Goal: Navigation & Orientation: Find specific page/section

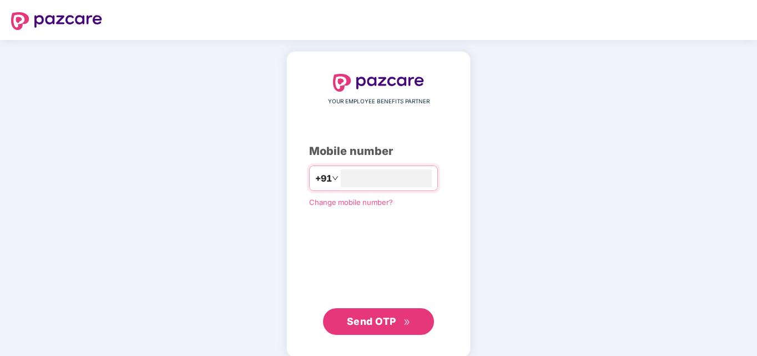
click at [390, 326] on span "Send OTP" at bounding box center [379, 322] width 64 height 16
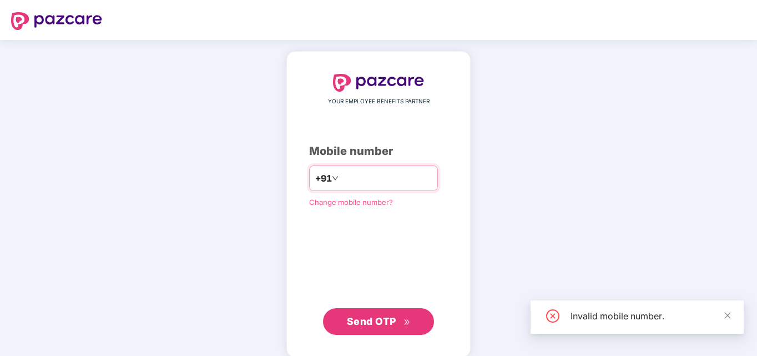
click at [345, 178] on input "*********" at bounding box center [386, 178] width 91 height 18
type input "**********"
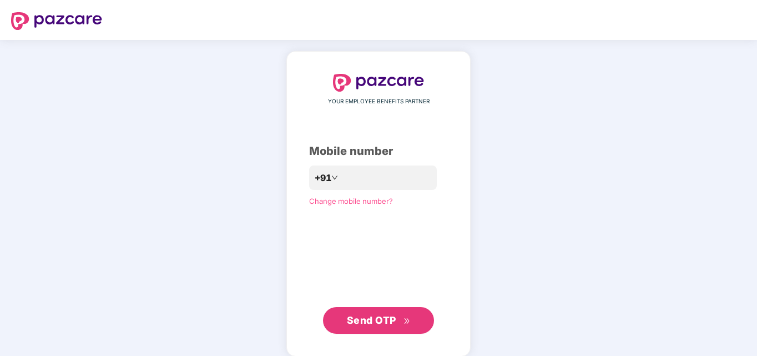
click at [386, 318] on span "Send OTP" at bounding box center [371, 320] width 49 height 12
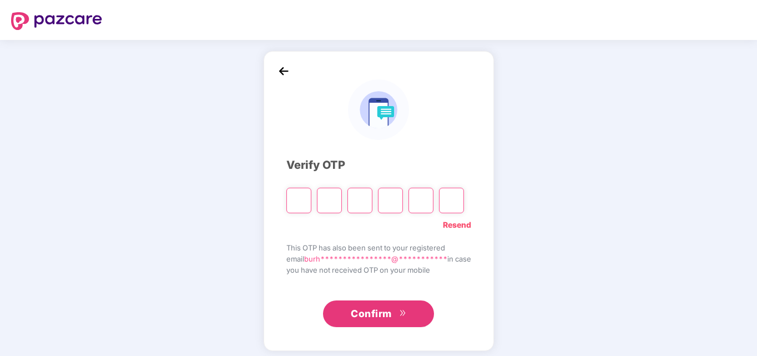
type input "*"
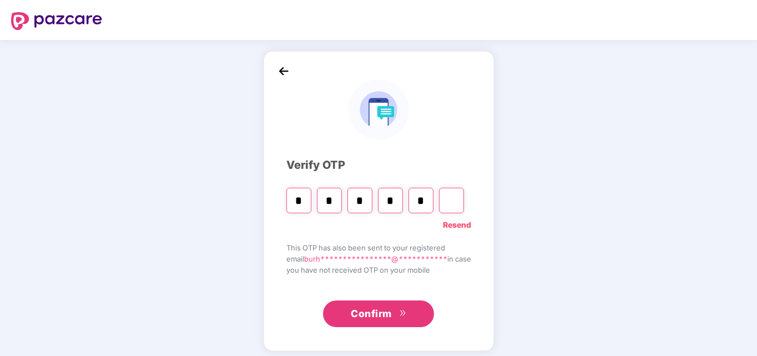
type input "*"
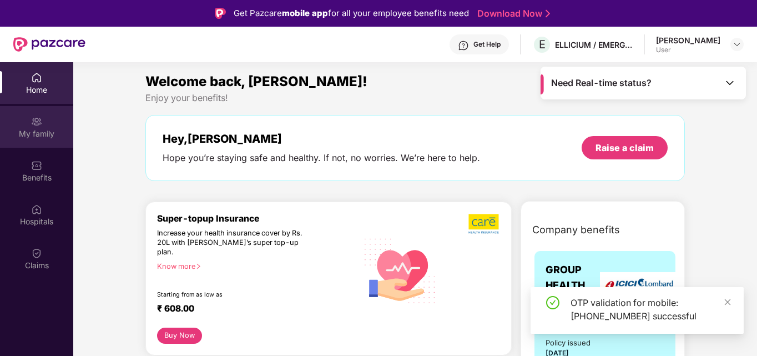
click at [42, 133] on div "My family" at bounding box center [36, 133] width 73 height 11
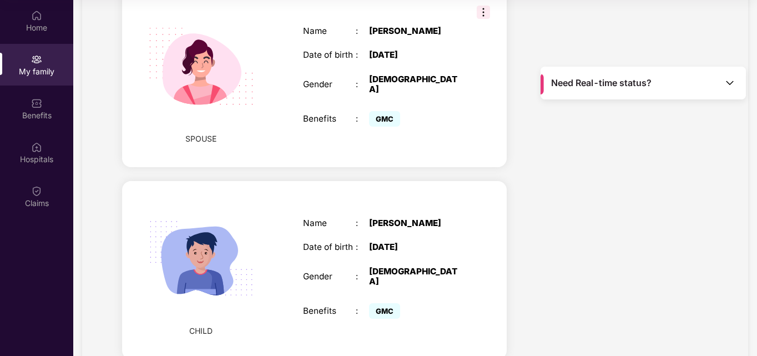
scroll to position [439, 0]
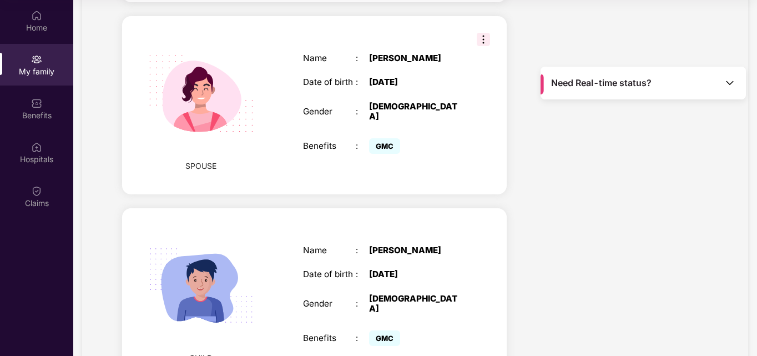
click at [487, 211] on div "CHILD Name : [PERSON_NAME] Date of birth : [DEMOGRAPHIC_DATA] Gender : [DEMOGRA…" at bounding box center [314, 297] width 385 height 178
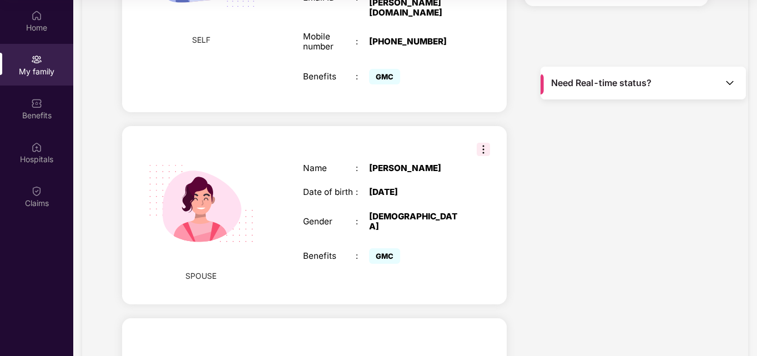
scroll to position [328, 0]
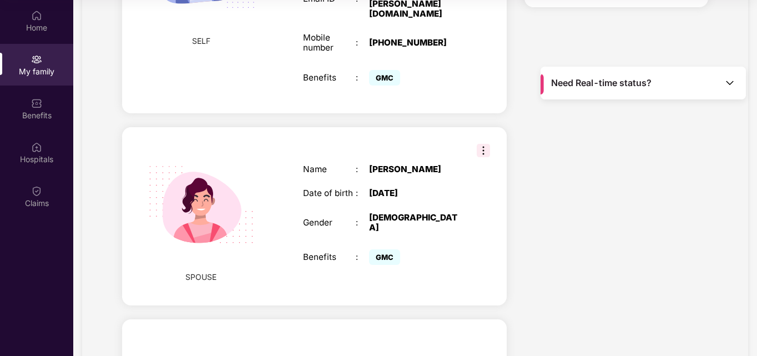
click at [486, 144] on img at bounding box center [483, 150] width 13 height 13
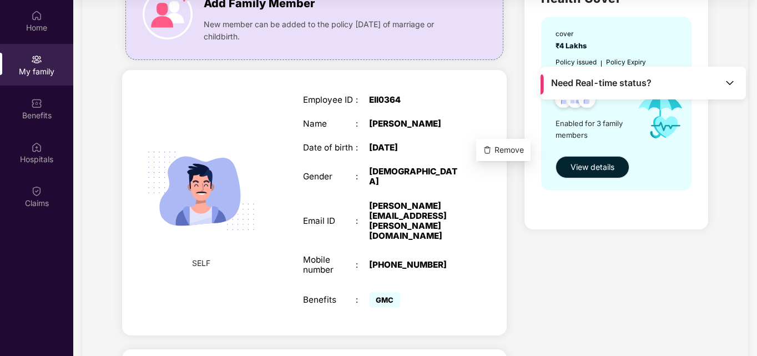
scroll to position [0, 0]
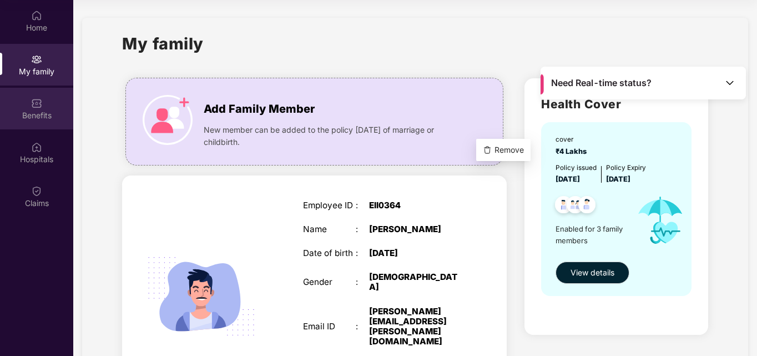
click at [44, 117] on div "Benefits" at bounding box center [36, 115] width 73 height 11
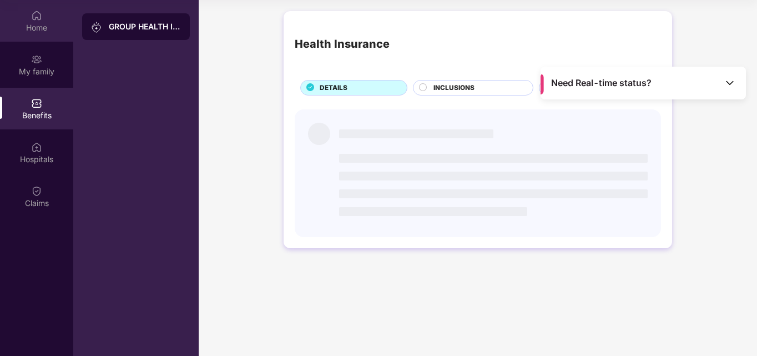
click at [41, 27] on div "Home" at bounding box center [36, 27] width 73 height 11
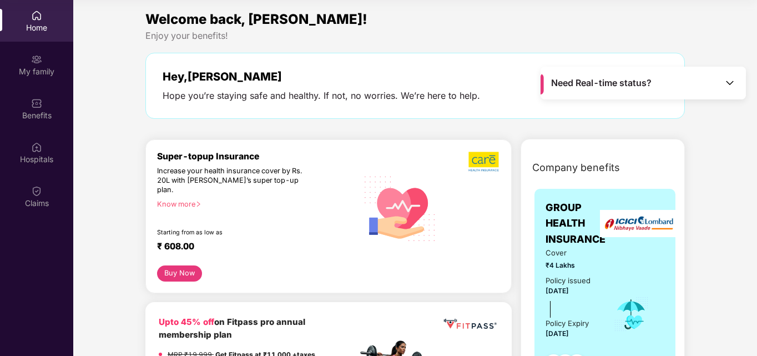
click at [39, 25] on div "Home" at bounding box center [36, 27] width 73 height 11
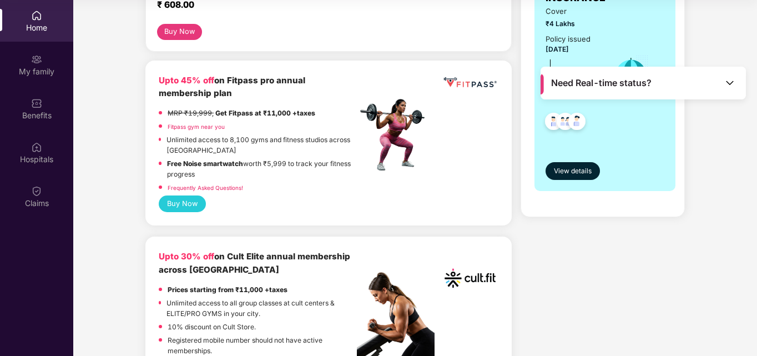
scroll to position [222, 0]
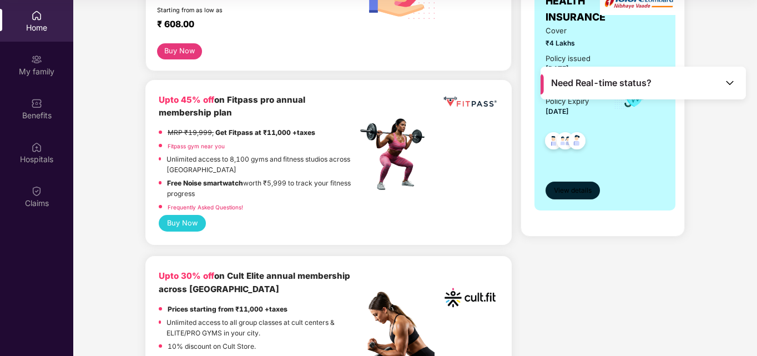
click at [567, 183] on button "View details" at bounding box center [573, 191] width 54 height 18
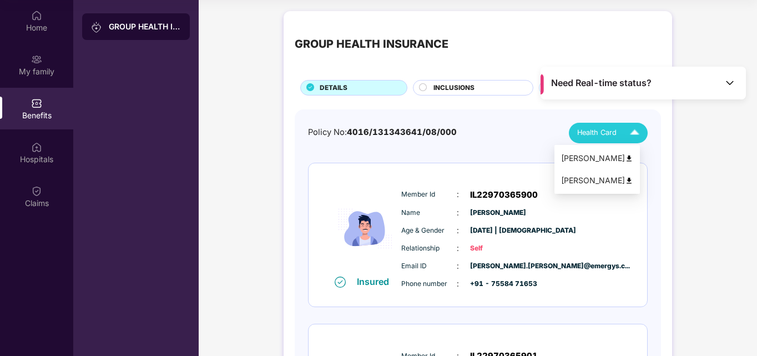
click at [600, 129] on span "Health Card" at bounding box center [596, 132] width 39 height 11
click at [727, 80] on img at bounding box center [729, 82] width 11 height 11
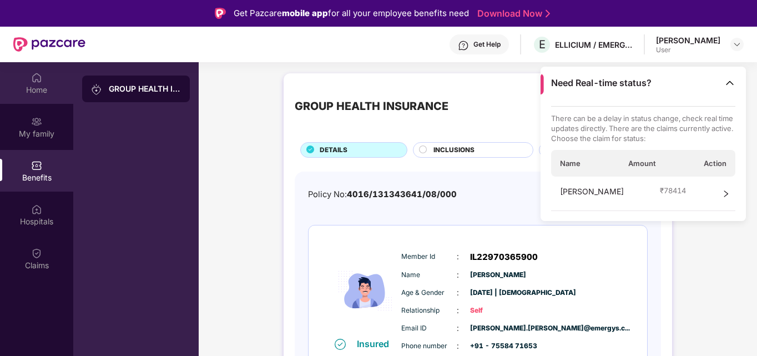
click at [39, 87] on div "Home" at bounding box center [36, 89] width 73 height 11
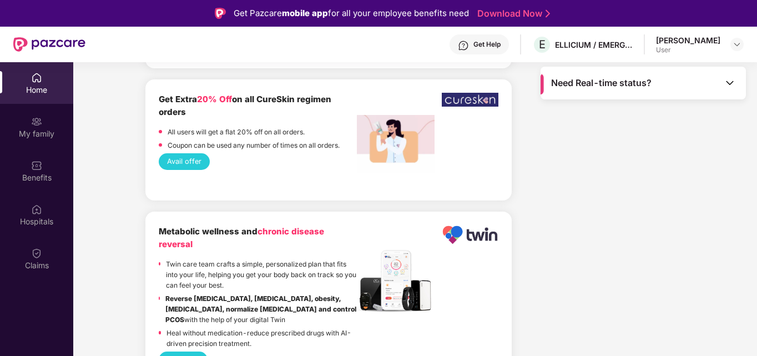
scroll to position [1110, 0]
